Goal: Task Accomplishment & Management: Use online tool/utility

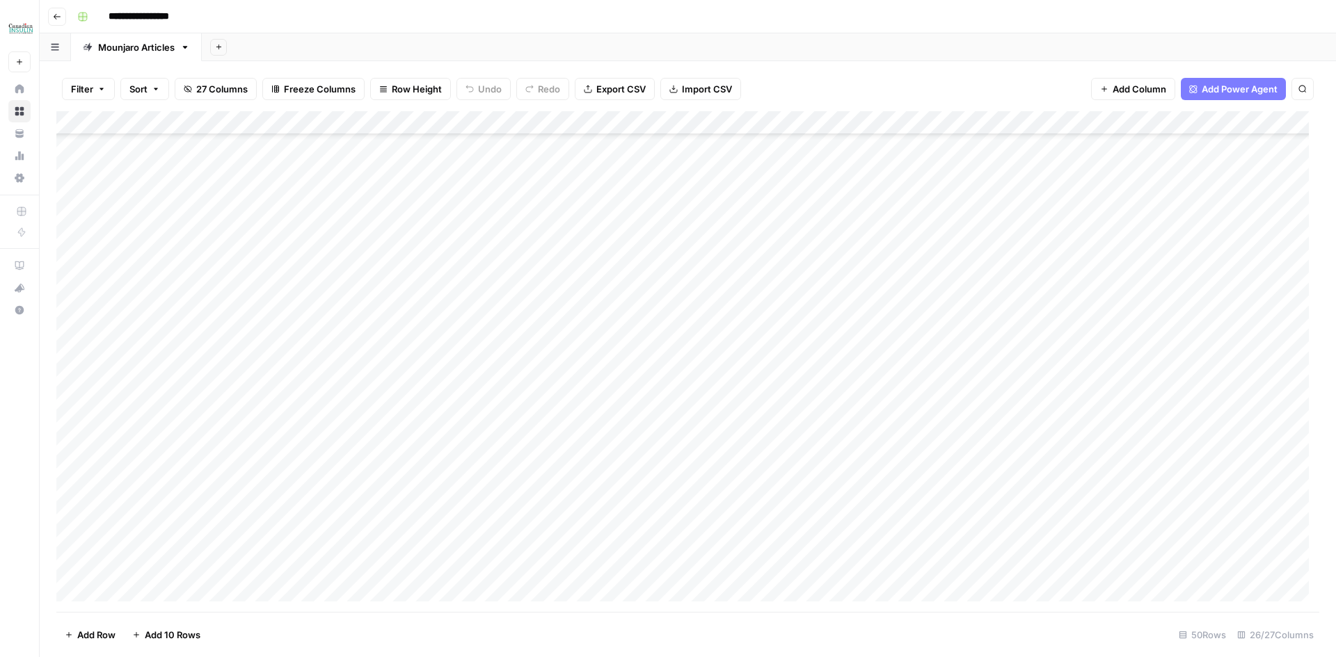
scroll to position [738, 0]
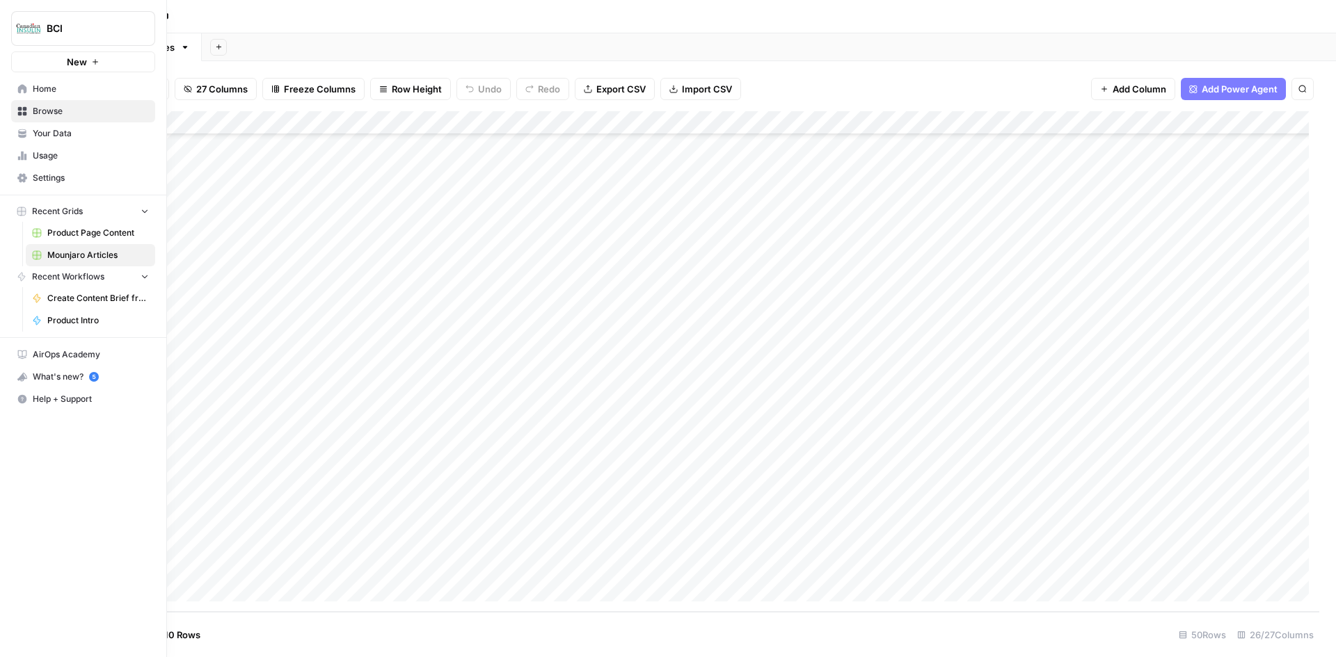
click at [58, 155] on span "Usage" at bounding box center [91, 156] width 116 height 13
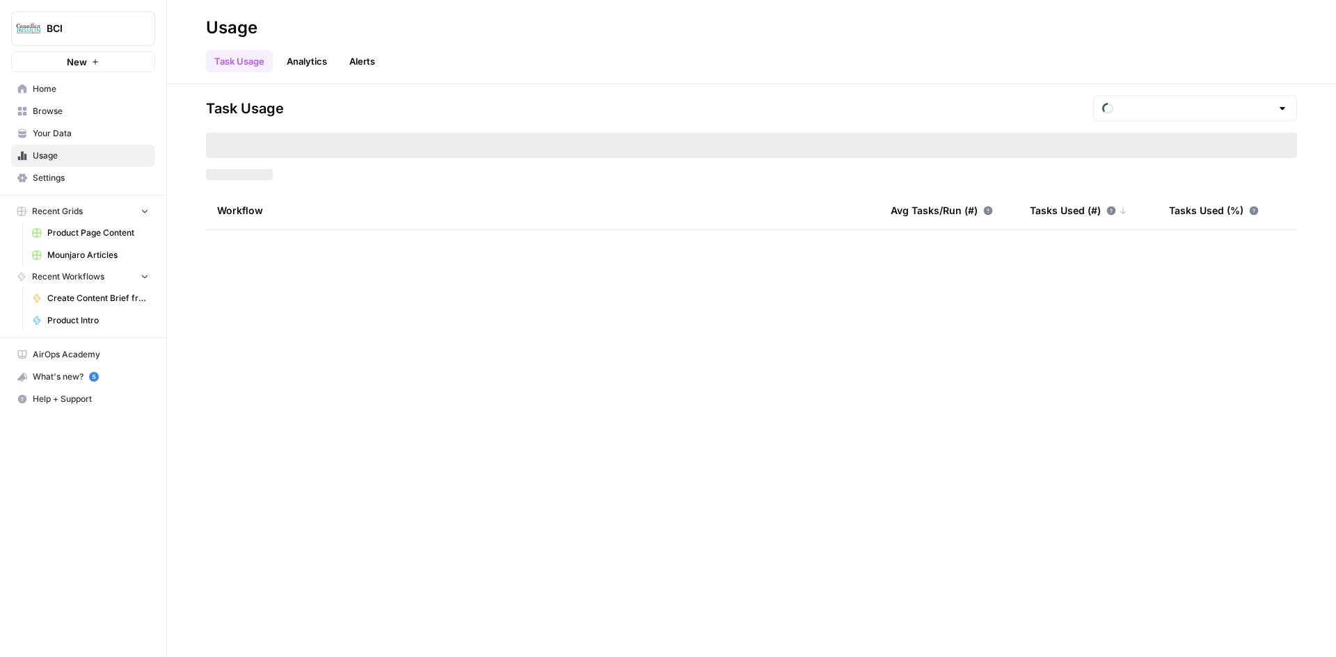
type input "August Included Tasks"
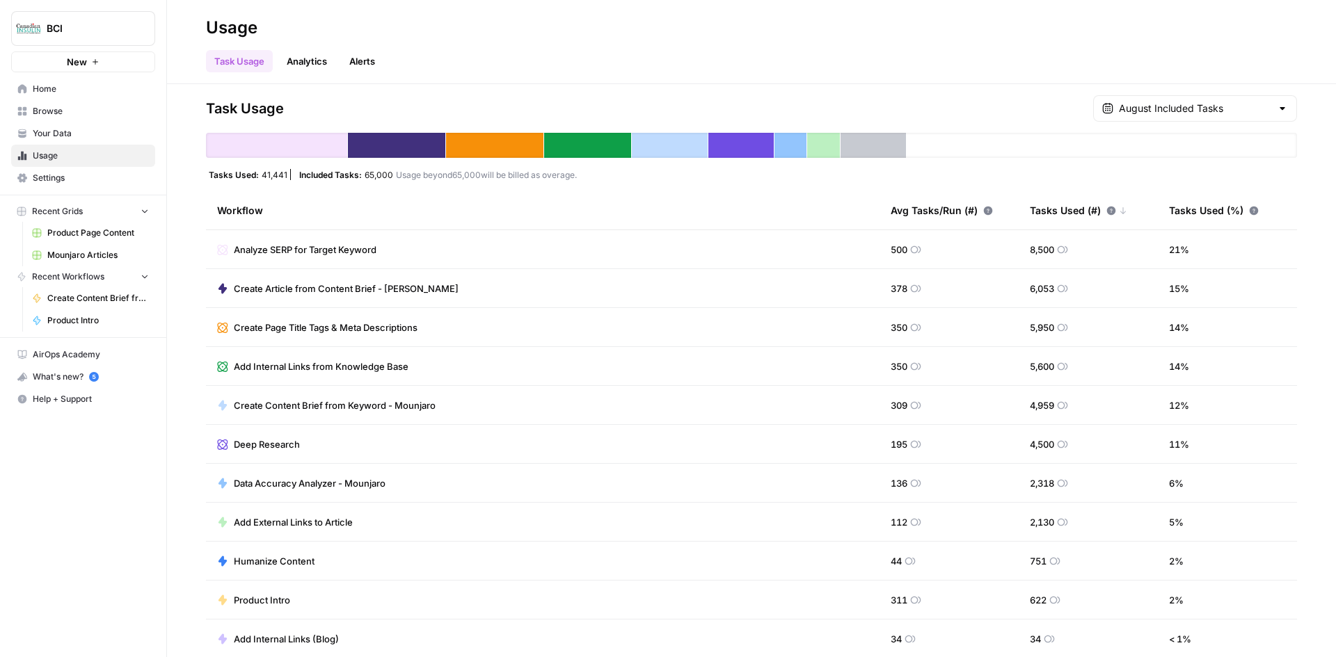
click at [58, 182] on span "Settings" at bounding box center [91, 178] width 116 height 13
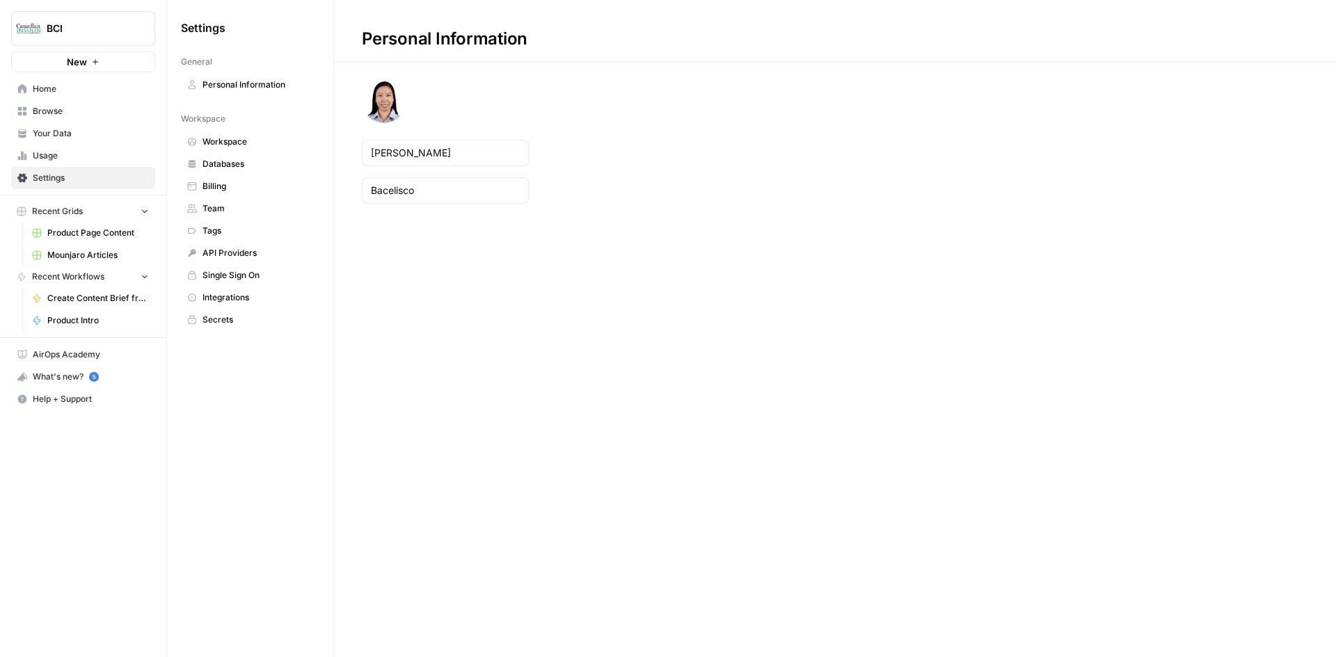
click at [236, 180] on span "Billing" at bounding box center [257, 186] width 111 height 13
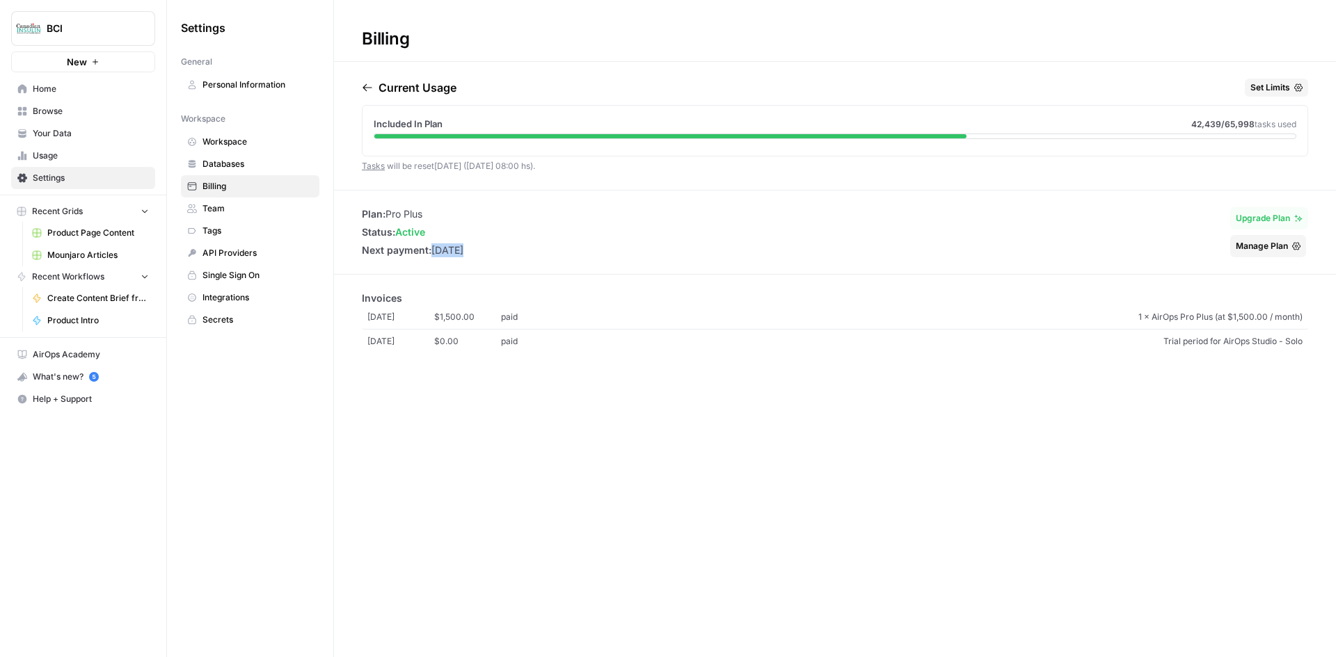
drag, startPoint x: 433, startPoint y: 248, endPoint x: 463, endPoint y: 246, distance: 29.9
click at [463, 246] on li "Next payment: [DATE]" at bounding box center [413, 250] width 102 height 14
click at [1223, 120] on span "42,439 /65,998" at bounding box center [1222, 124] width 63 height 10
drag, startPoint x: 93, startPoint y: 248, endPoint x: 120, endPoint y: 257, distance: 29.3
click at [93, 248] on link "Mounjaro Articles" at bounding box center [90, 255] width 129 height 22
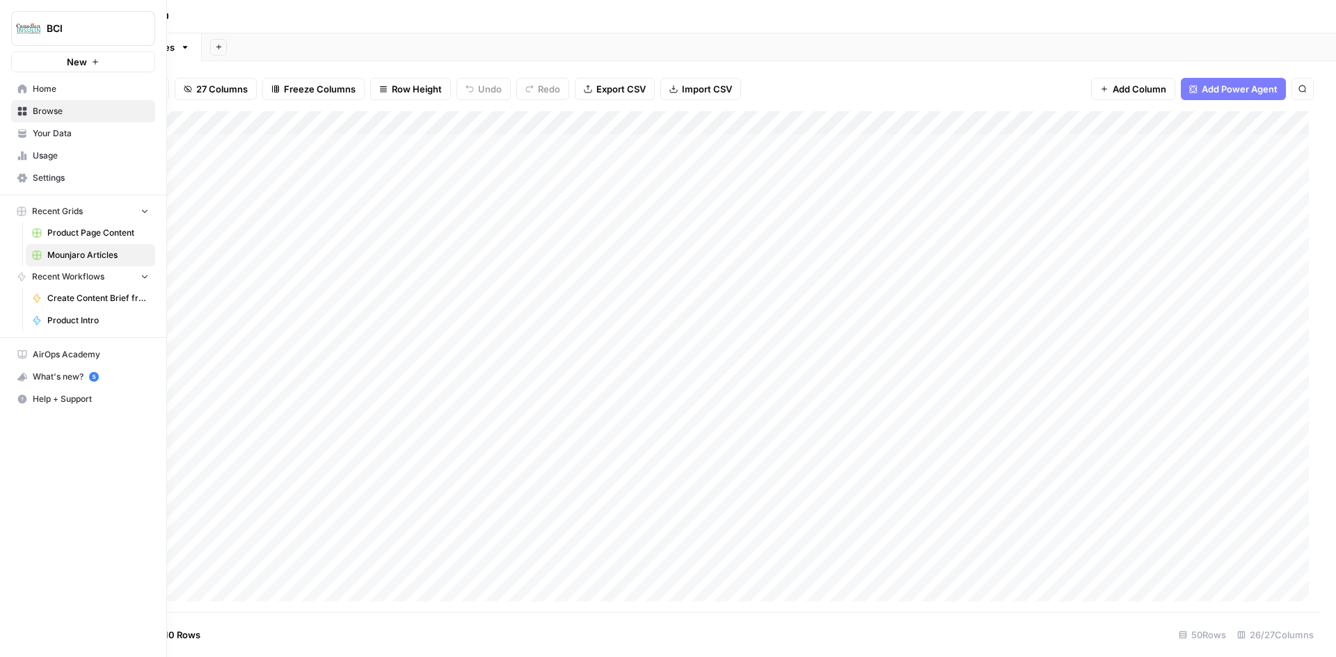
click at [67, 178] on span "Settings" at bounding box center [91, 178] width 116 height 13
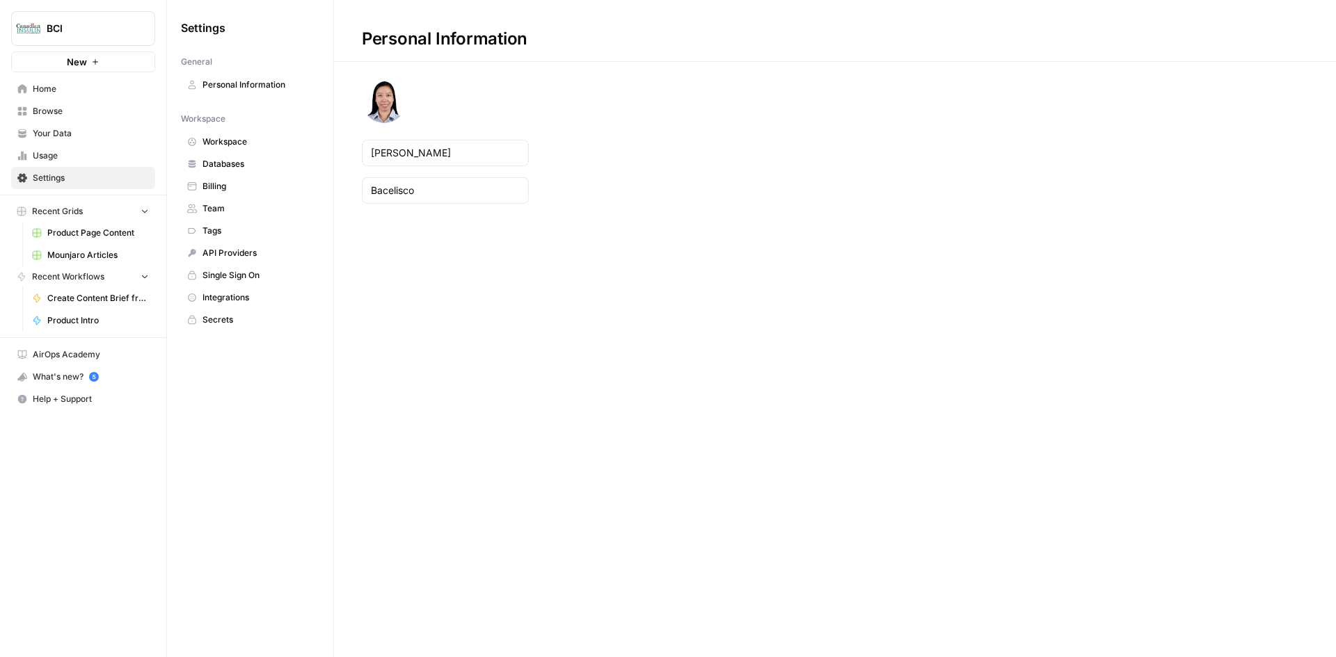
click at [227, 187] on span "Billing" at bounding box center [257, 186] width 111 height 13
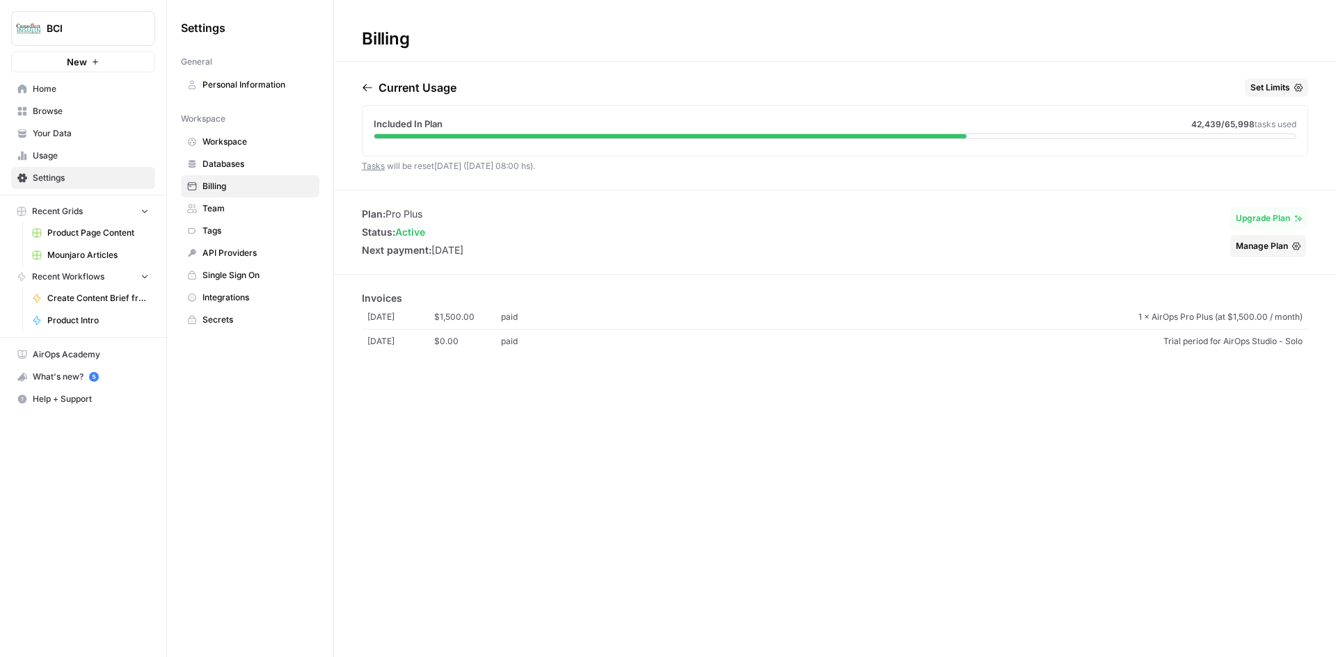
drag, startPoint x: 1222, startPoint y: 122, endPoint x: 1249, endPoint y: 122, distance: 27.1
click at [1249, 122] on span "42,439 /65,998" at bounding box center [1222, 124] width 63 height 10
copy span "65,998"
click at [82, 253] on span "Mounjaro Articles" at bounding box center [98, 255] width 102 height 13
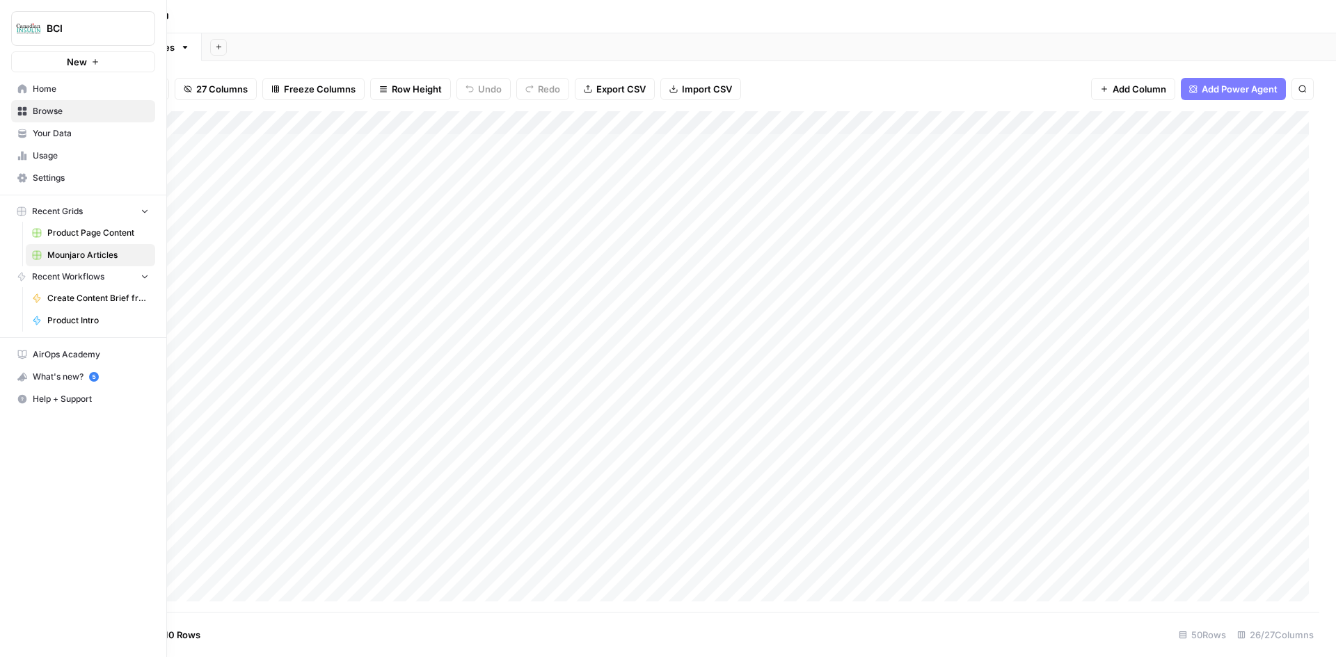
click at [93, 230] on span "Product Page Content" at bounding box center [98, 233] width 102 height 13
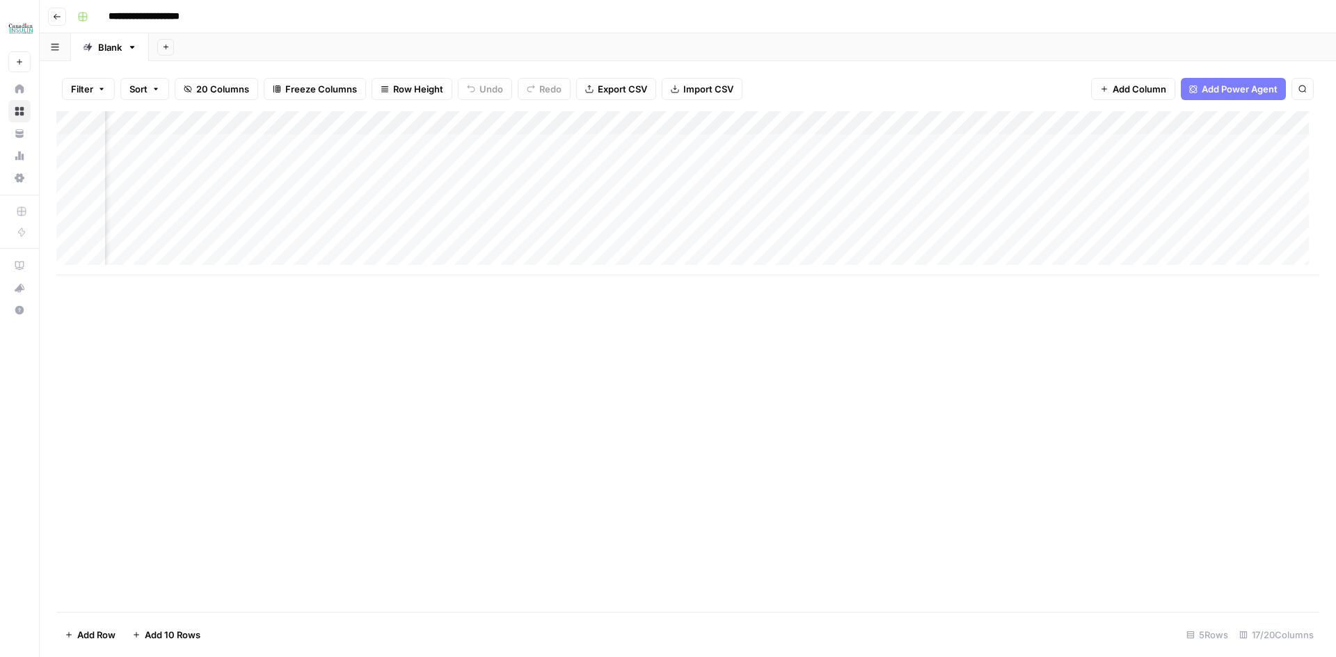
scroll to position [0, 1179]
click at [572, 147] on div "Add Column" at bounding box center [687, 193] width 1262 height 164
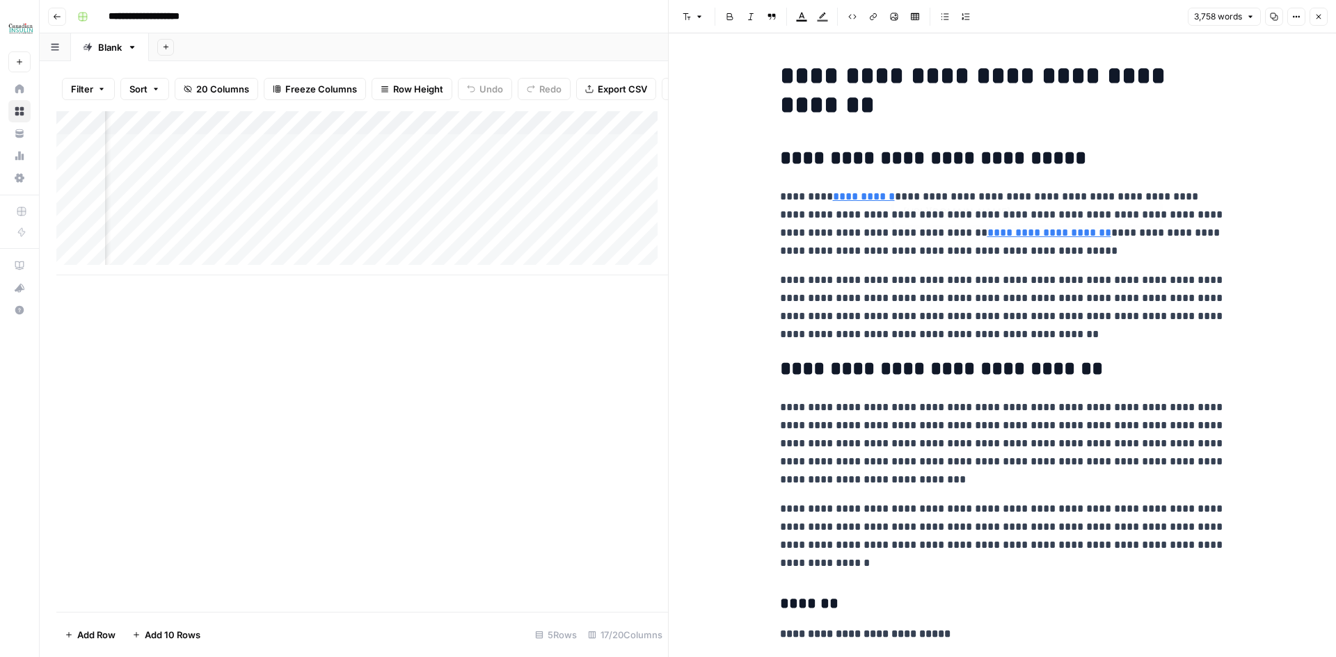
type input "[URL][DOMAIN_NAME]"
click at [851, 195] on link "**********" at bounding box center [864, 196] width 62 height 10
click at [916, 218] on p "**********" at bounding box center [1002, 224] width 445 height 72
click at [987, 238] on link "**********" at bounding box center [1049, 232] width 124 height 10
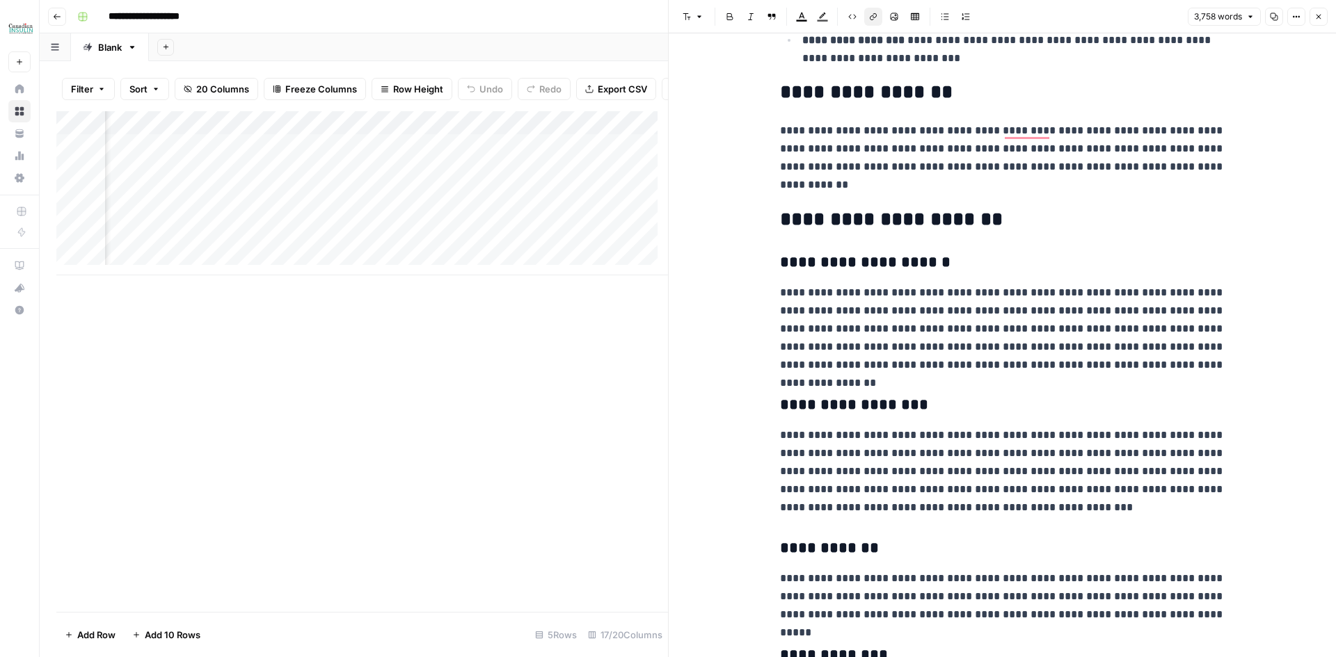
scroll to position [3061, 0]
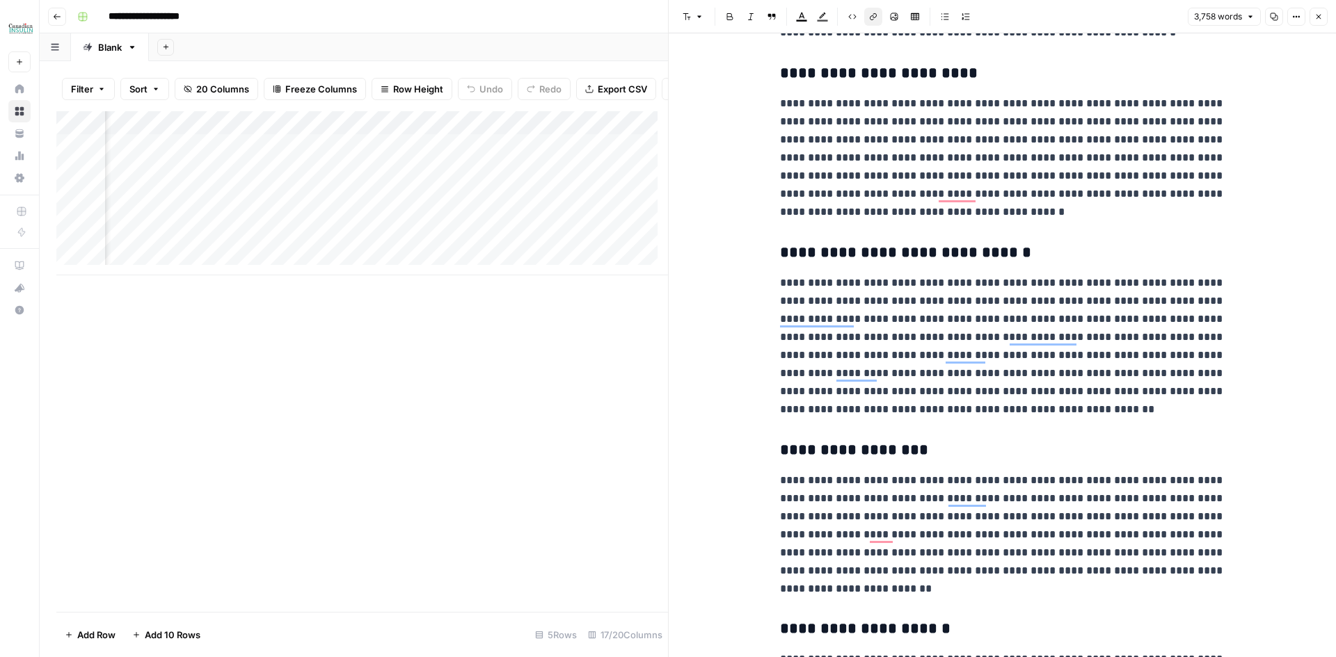
click at [1320, 17] on icon "button" at bounding box center [1318, 17] width 8 height 8
